Goal: Task Accomplishment & Management: Manage account settings

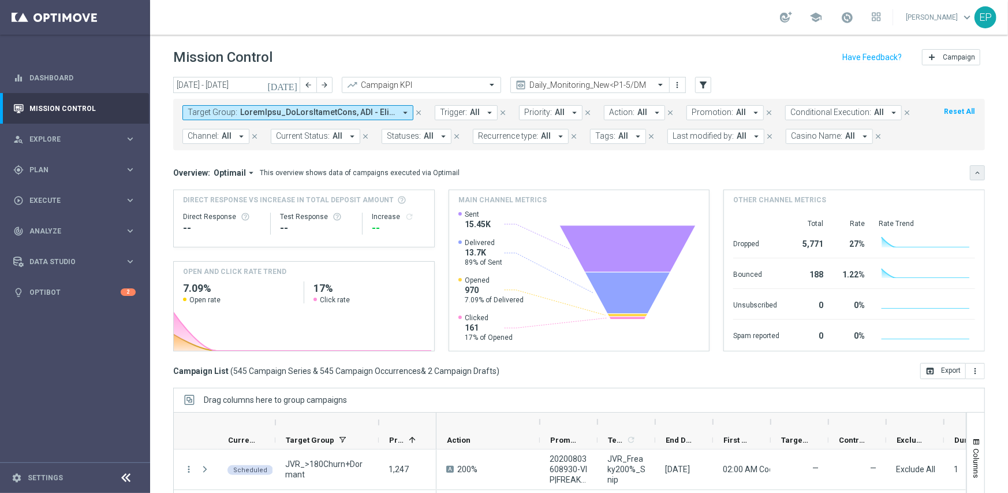
click at [974, 169] on icon "keyboard_arrow_down" at bounding box center [978, 173] width 8 height 8
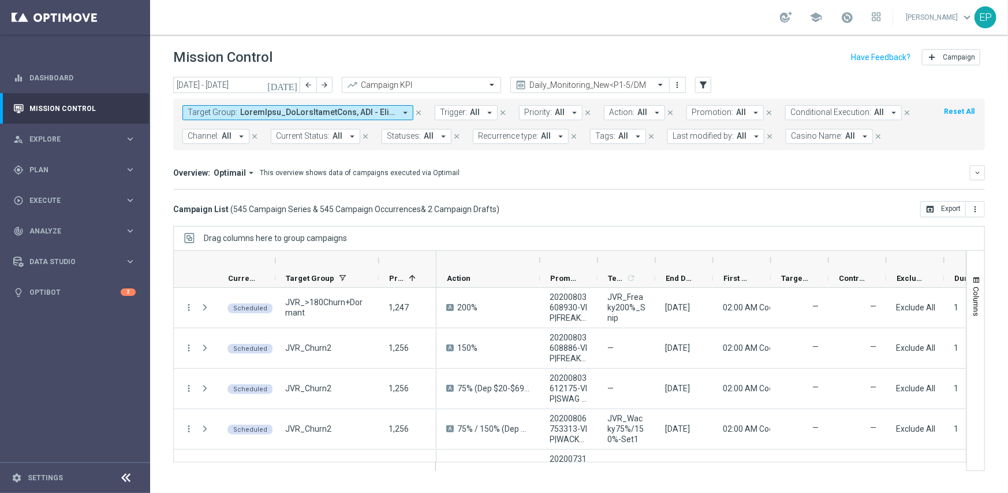
click at [126, 477] on icon at bounding box center [127, 478] width 14 height 14
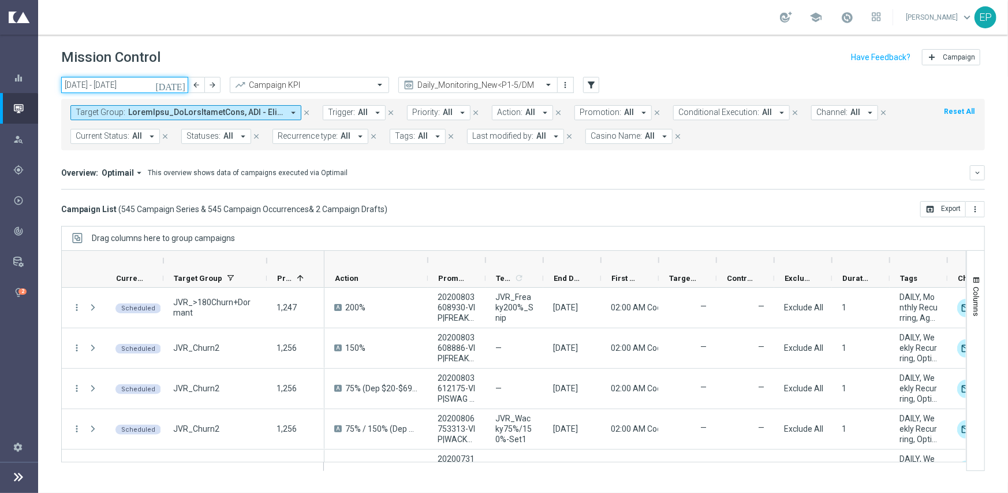
click at [134, 77] on input "22 Sep 2025 - 28 Sep 2025" at bounding box center [124, 85] width 127 height 16
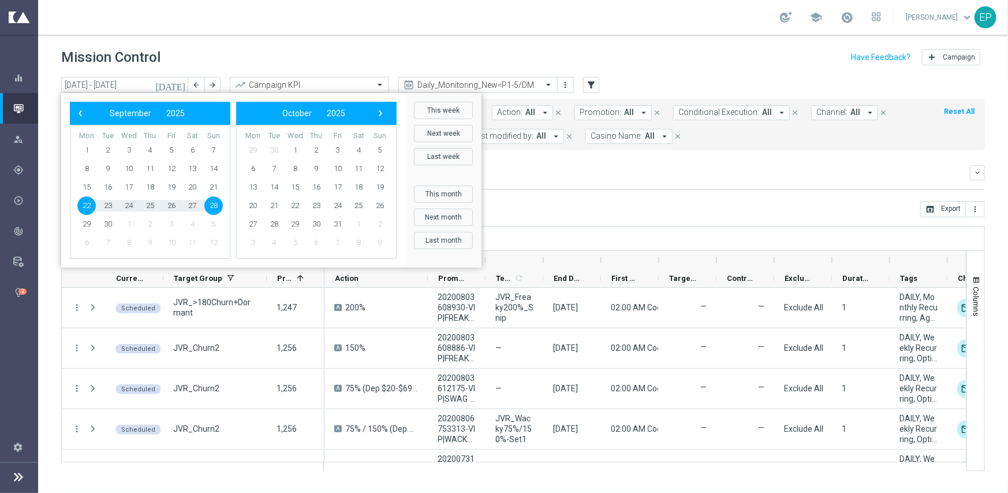
click at [84, 206] on span "22" at bounding box center [86, 205] width 18 height 18
type input "[DATE] - [DATE]"
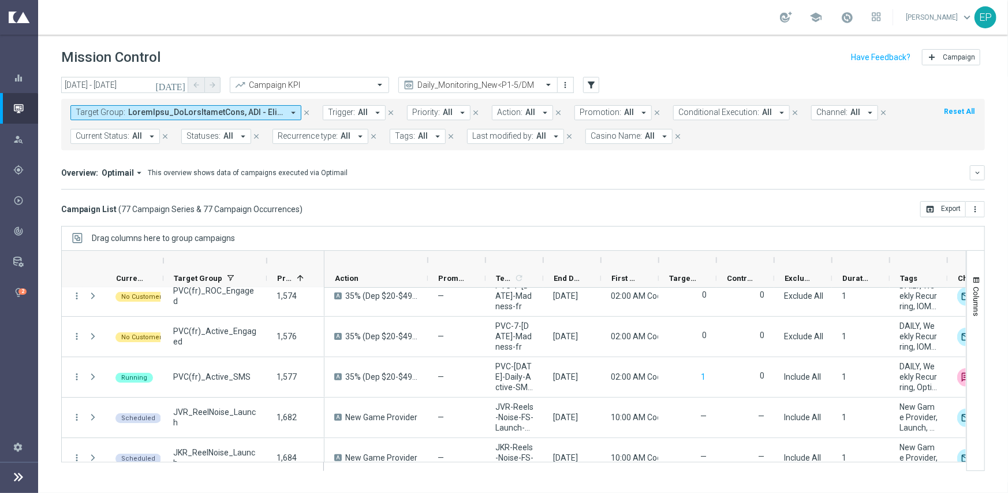
scroll to position [2657, 0]
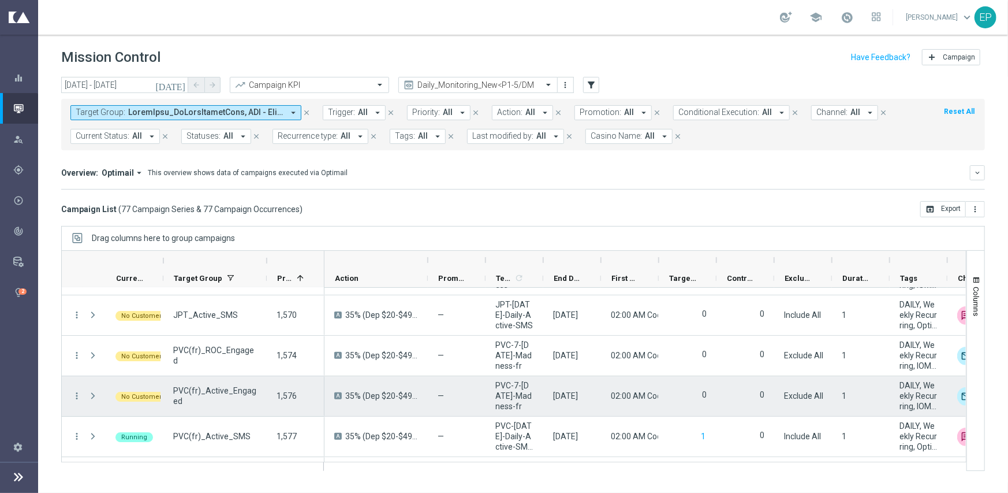
scroll to position [2599, 0]
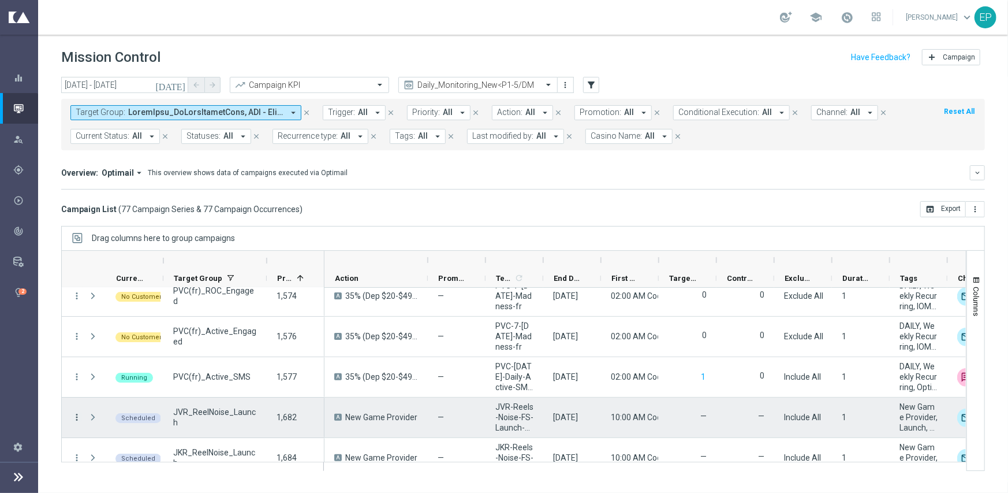
click at [74, 415] on icon "more_vert" at bounding box center [77, 417] width 10 height 10
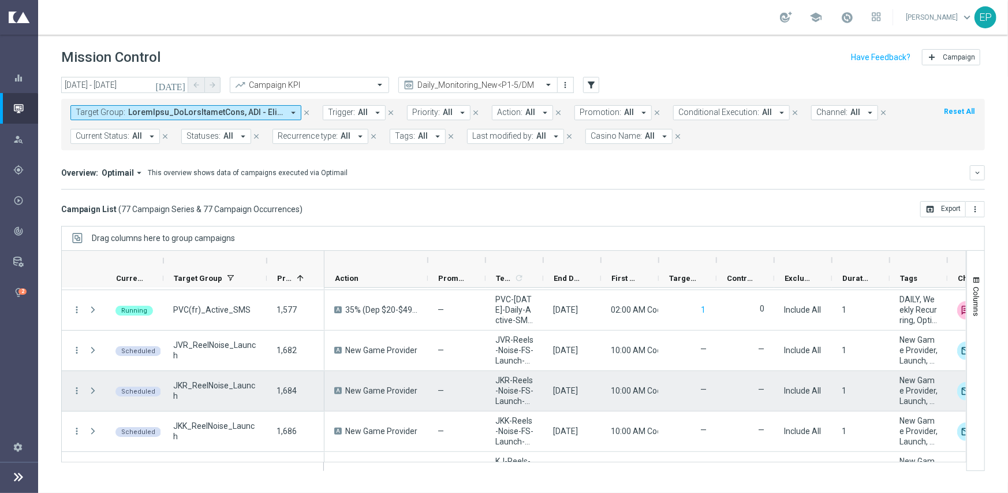
scroll to position [2657, 0]
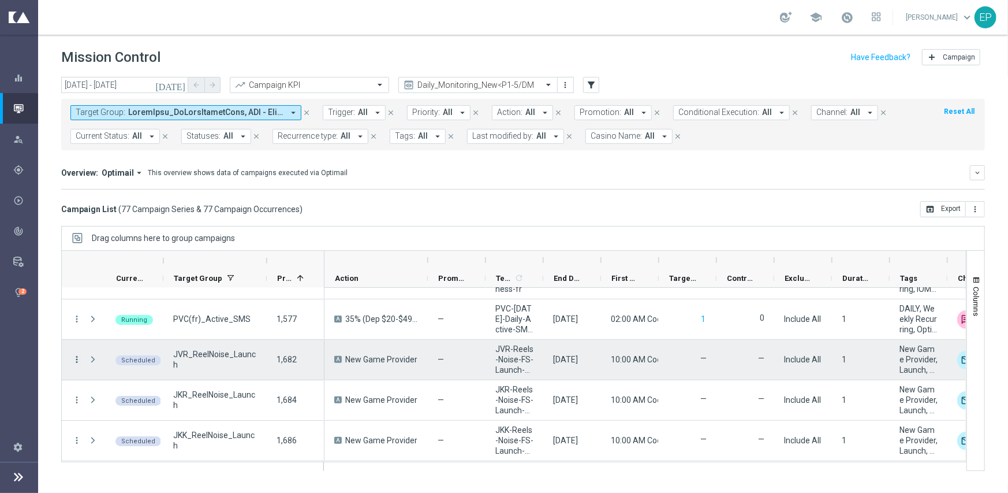
click at [74, 359] on icon "more_vert" at bounding box center [77, 359] width 10 height 10
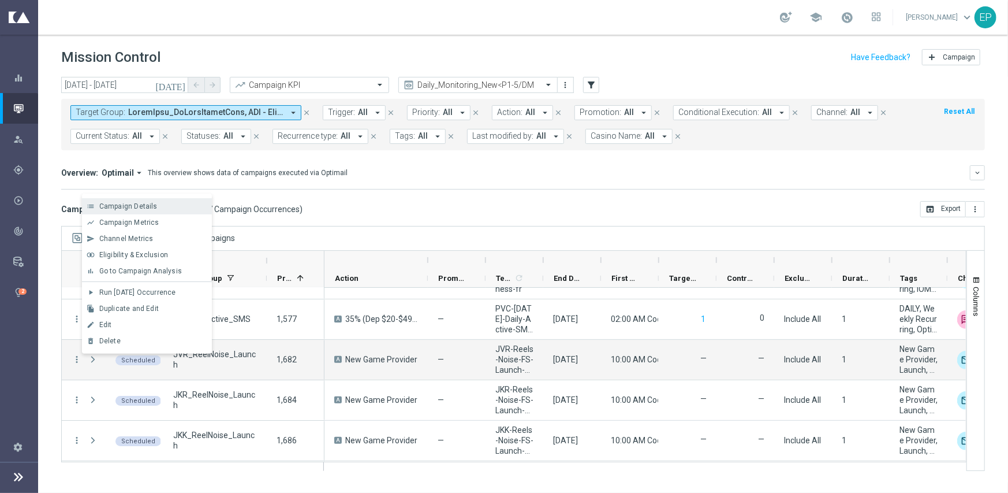
click at [167, 208] on div "Campaign Details" at bounding box center [152, 206] width 107 height 8
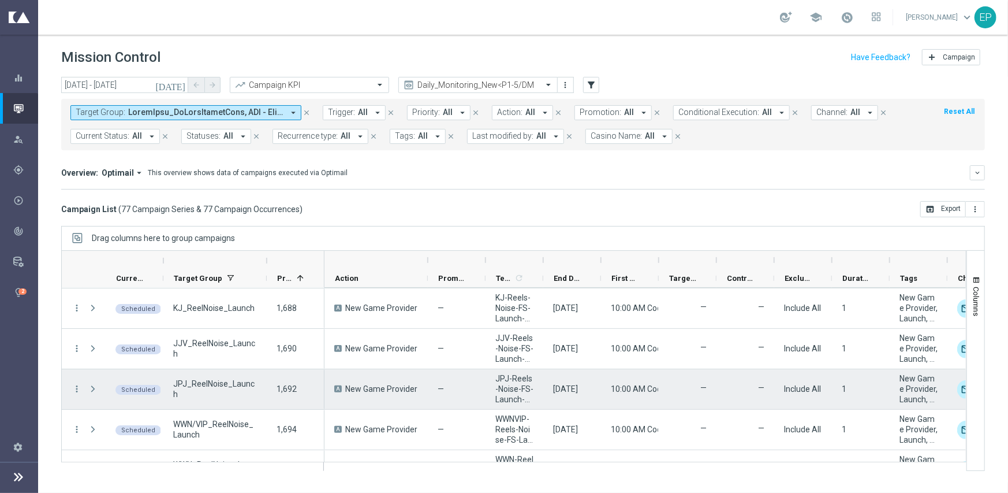
scroll to position [2823, 0]
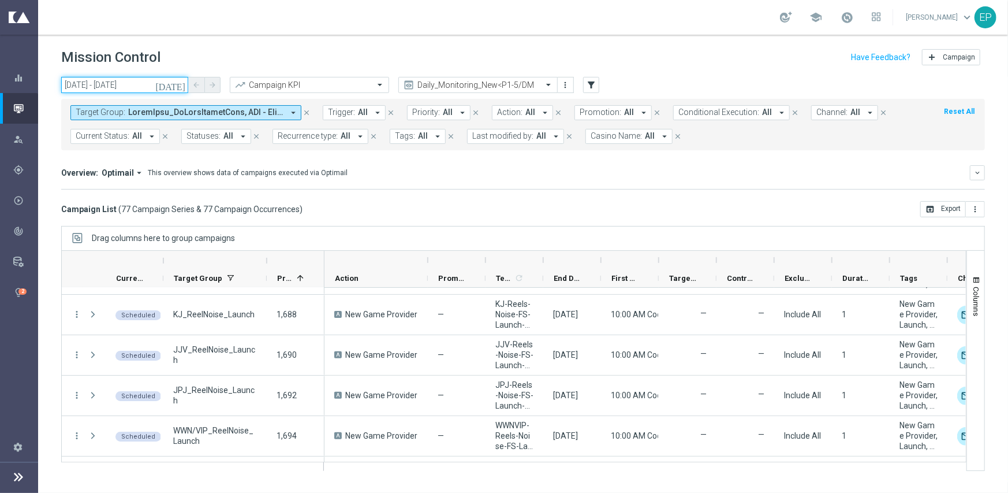
click at [132, 82] on input "[DATE] - [DATE]" at bounding box center [124, 85] width 127 height 16
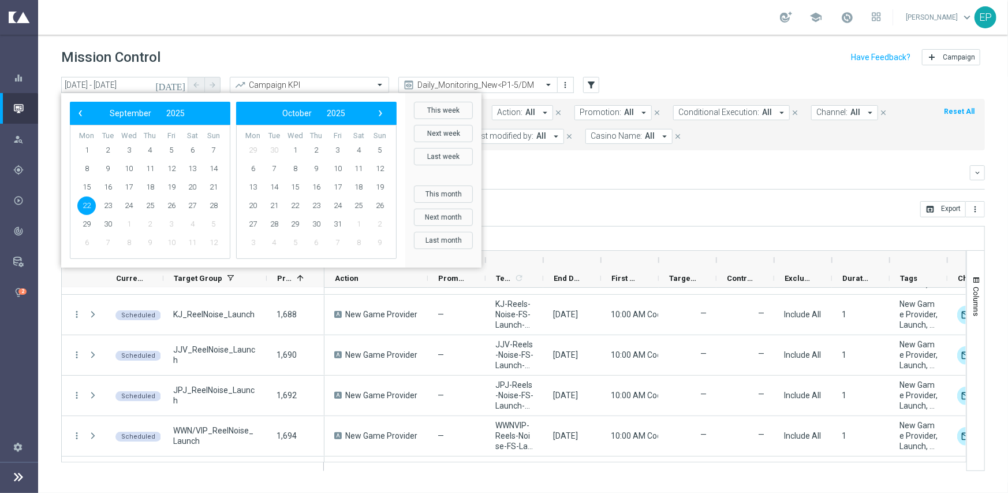
click at [91, 204] on span "22" at bounding box center [86, 205] width 18 height 18
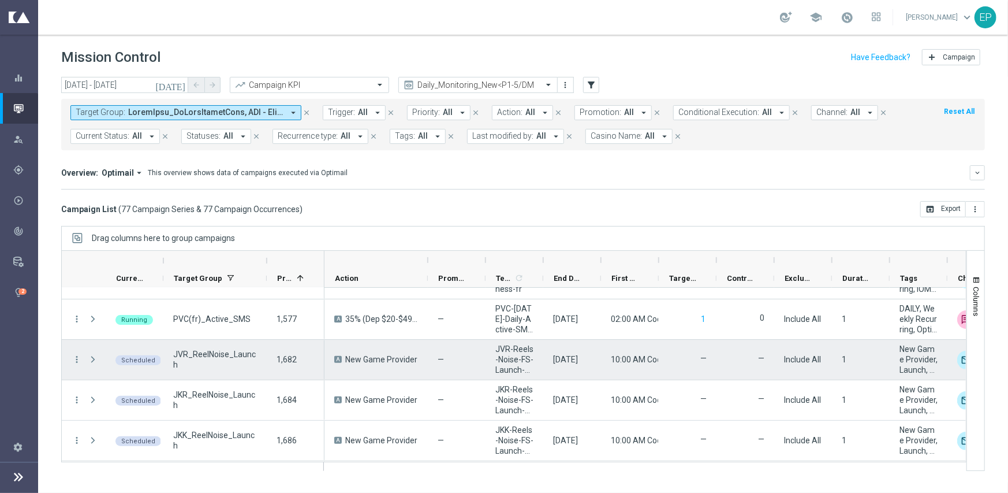
scroll to position [2714, 0]
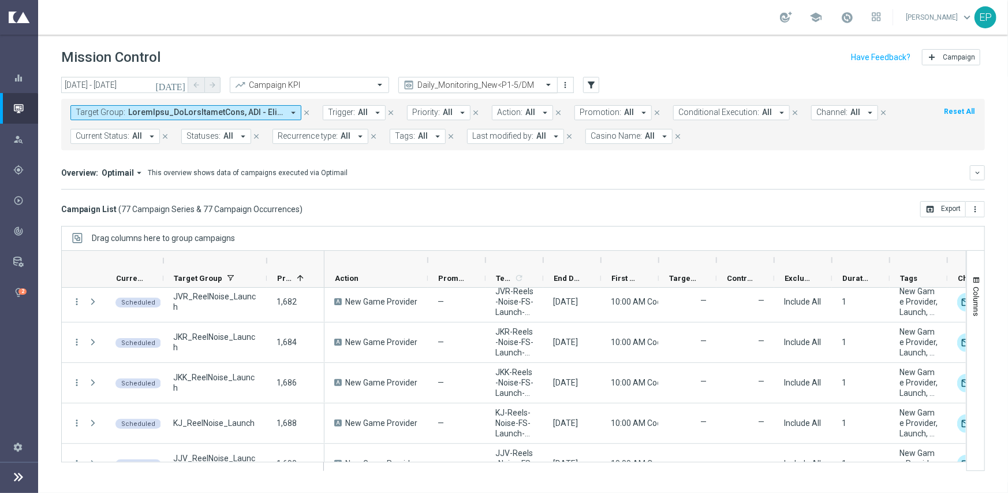
click at [490, 80] on div "Daily_Monitoring_New<P1-5/DM" at bounding box center [480, 84] width 125 height 9
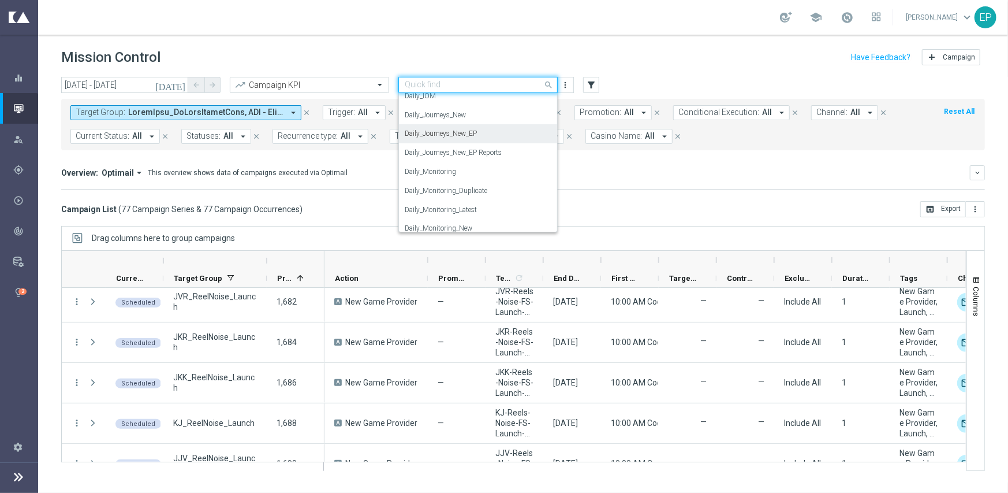
scroll to position [303, 0]
click at [474, 142] on div "Daily_Journeys_New" at bounding box center [478, 141] width 147 height 19
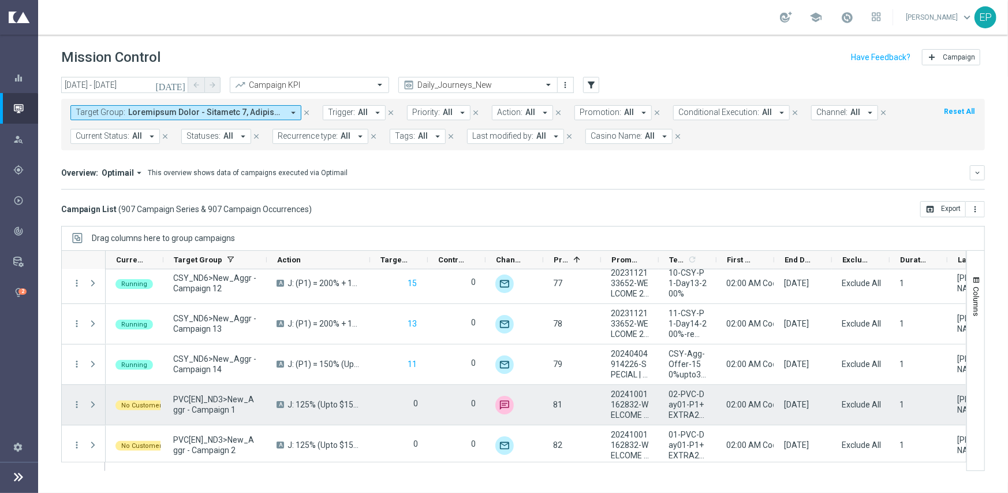
click at [124, 140] on span "Current Status:" at bounding box center [103, 136] width 54 height 10
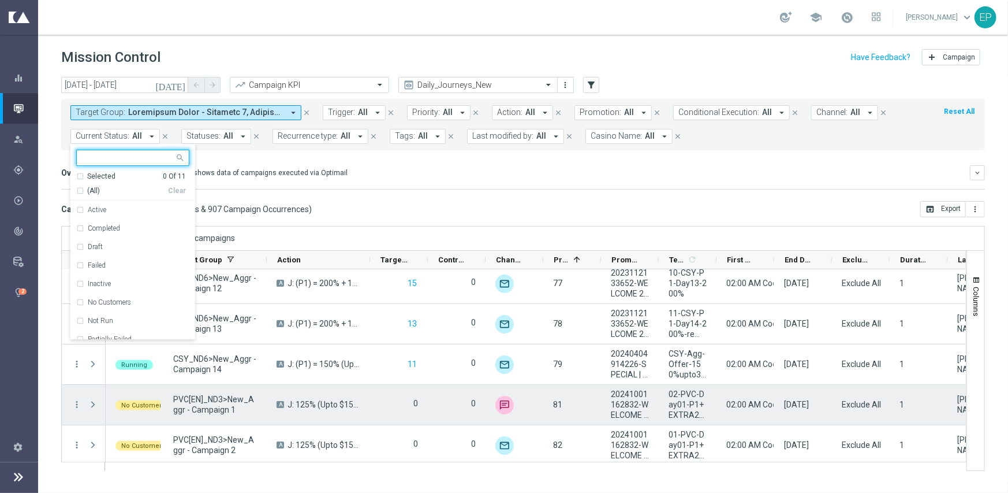
click at [76, 193] on div "(All)" at bounding box center [122, 191] width 92 height 10
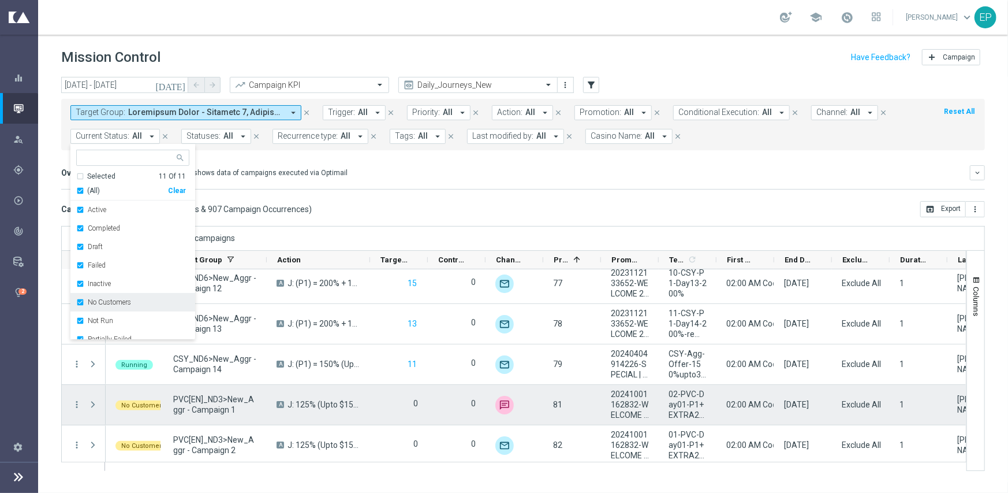
click at [115, 301] on label "No Customers" at bounding box center [109, 302] width 43 height 7
click at [110, 318] on label "Running" at bounding box center [101, 318] width 27 height 7
click at [444, 193] on mini-dashboard "Overview: Optimail arrow_drop_down This overview shows data of campaigns execut…" at bounding box center [523, 175] width 924 height 51
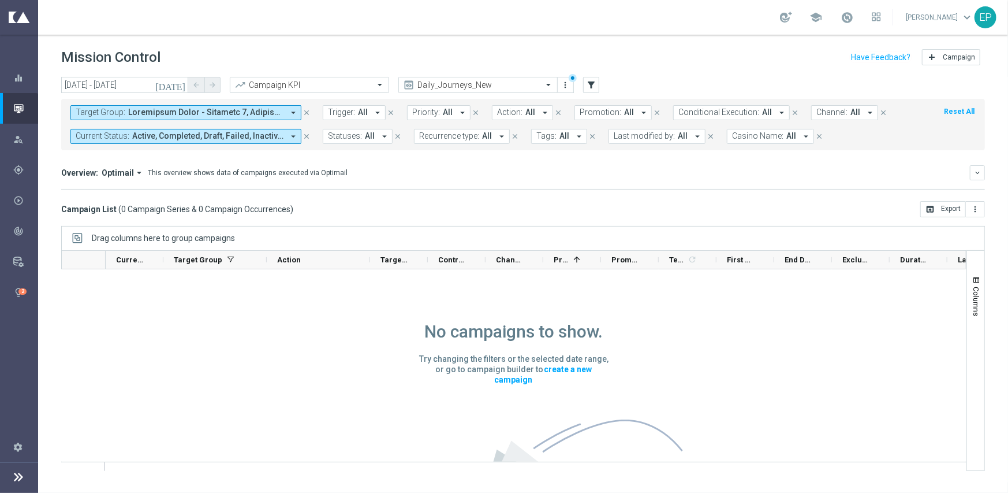
scroll to position [0, 0]
click at [854, 14] on span at bounding box center [847, 17] width 13 height 13
click at [718, 181] on div "Overview: Optimail arrow_drop_down This overview shows data of campaigns execut…" at bounding box center [523, 177] width 924 height 24
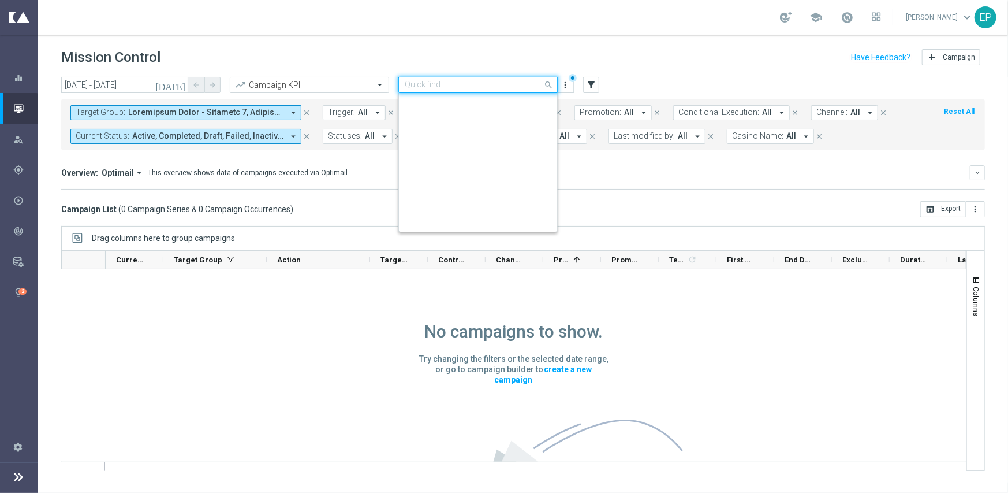
click at [466, 84] on input "text" at bounding box center [467, 85] width 124 height 10
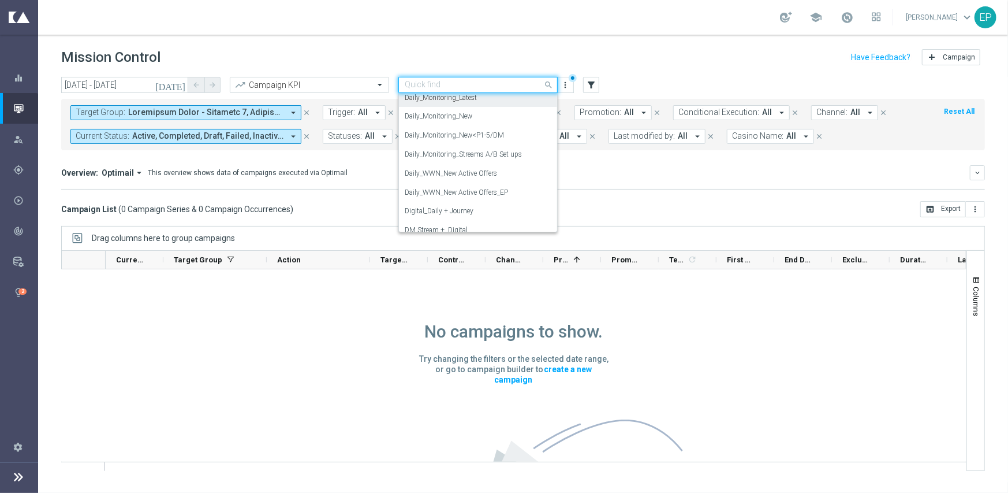
scroll to position [458, 0]
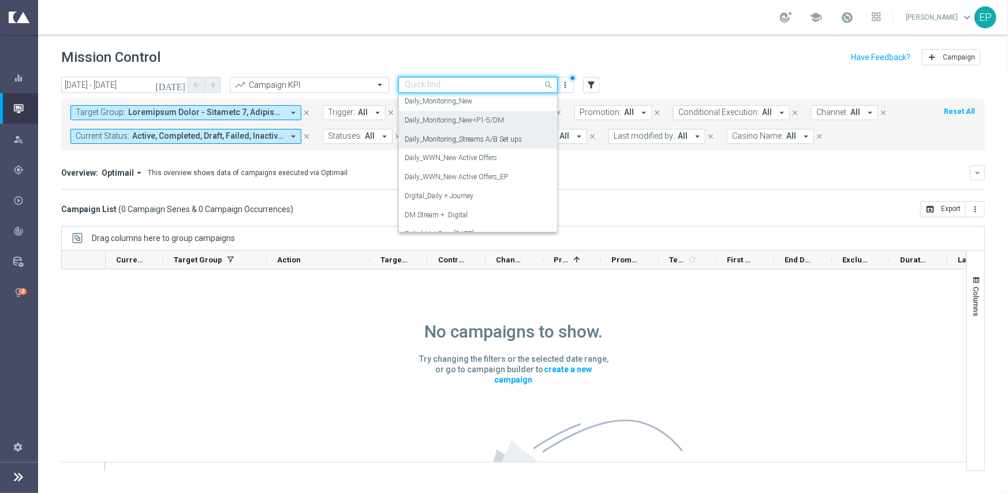
click at [502, 121] on div "Daily_Monitoring_New<P1-5/DM" at bounding box center [478, 120] width 147 height 19
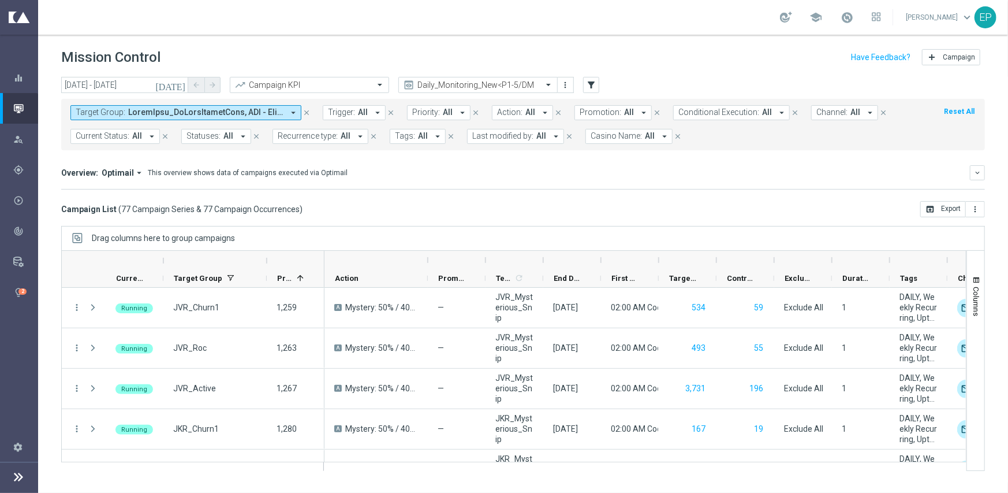
click at [986, 18] on div "EP" at bounding box center [986, 17] width 22 height 22
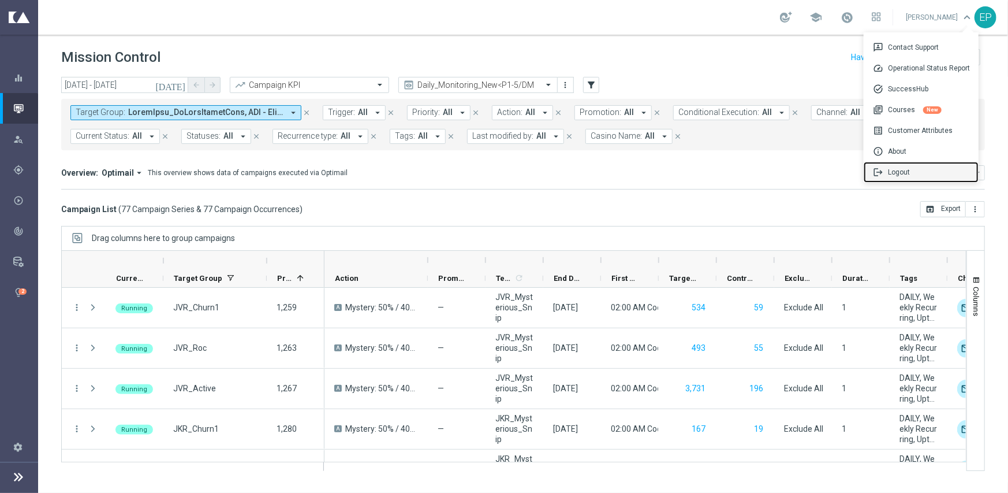
click at [906, 173] on div "logout Logout" at bounding box center [921, 172] width 115 height 21
